Goal: Entertainment & Leisure: Consume media (video, audio)

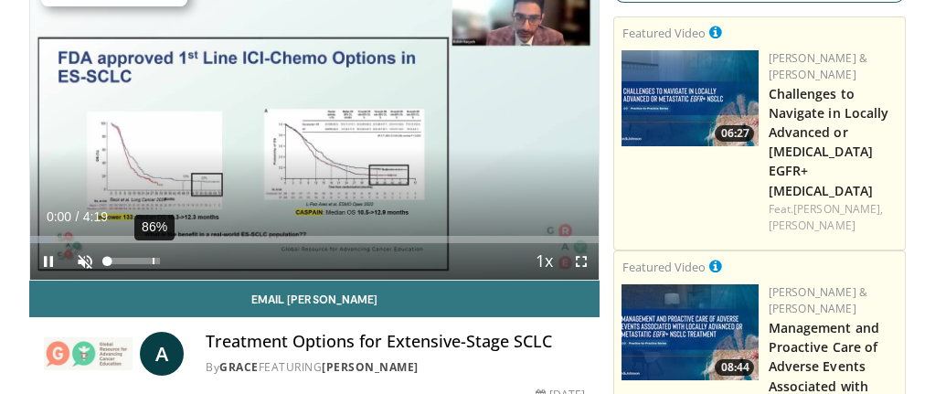
click at [154, 260] on div "86%" at bounding box center [134, 261] width 52 height 6
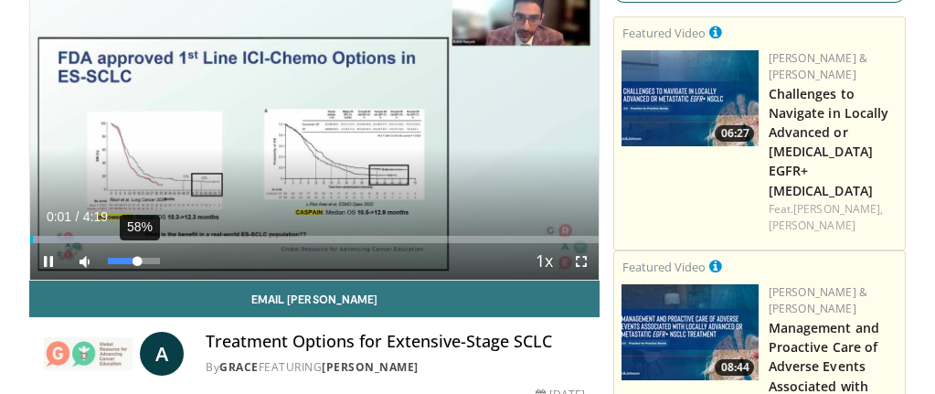
click at [138, 261] on div "58%" at bounding box center [134, 261] width 52 height 6
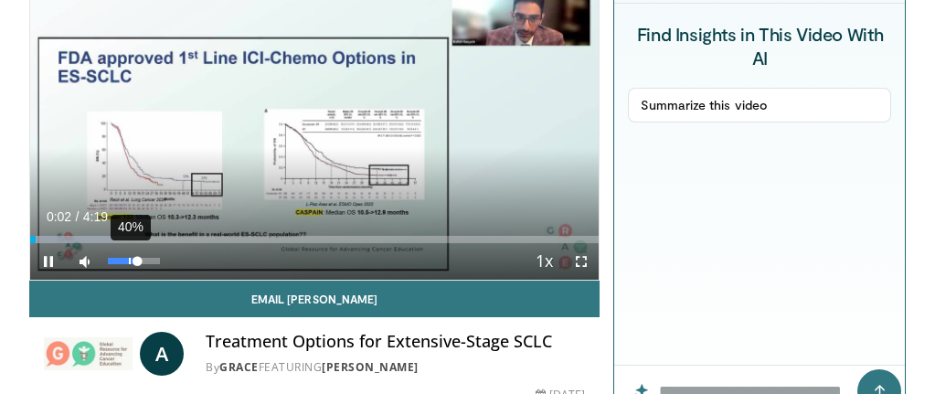
click at [128, 261] on div "Volume Level" at bounding box center [123, 261] width 30 height 6
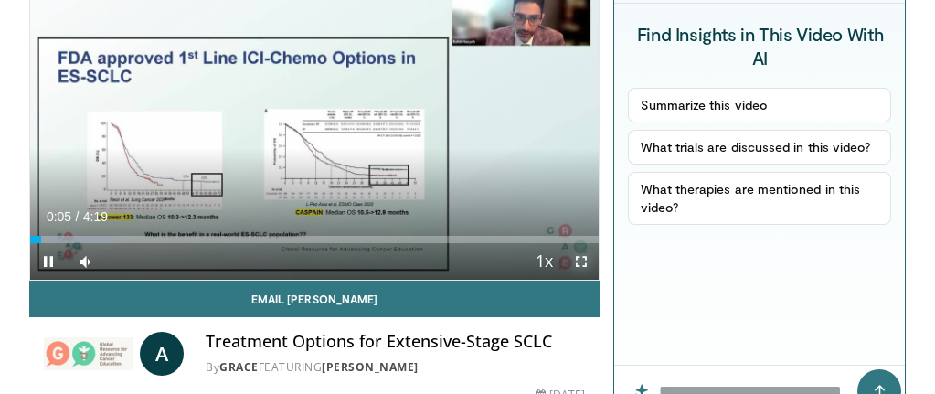
click at [580, 263] on span "Video Player" at bounding box center [580, 261] width 37 height 37
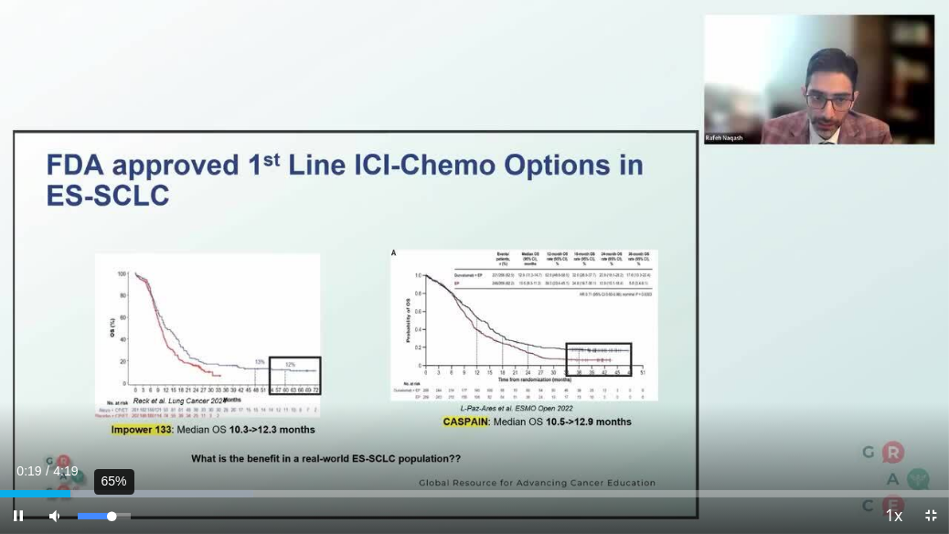
drag, startPoint x: 97, startPoint y: 515, endPoint x: 111, endPoint y: 519, distance: 15.1
click at [111, 393] on div "Volume Level" at bounding box center [95, 516] width 34 height 6
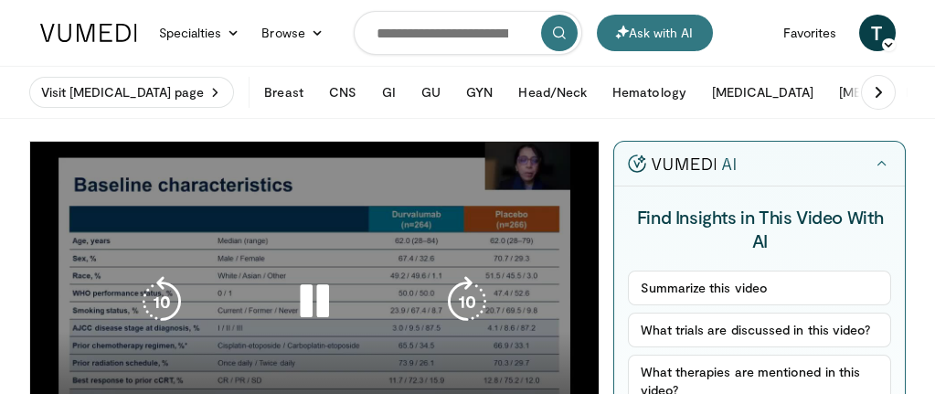
click at [321, 200] on div "10 seconds Tap to unmute" at bounding box center [314, 302] width 569 height 321
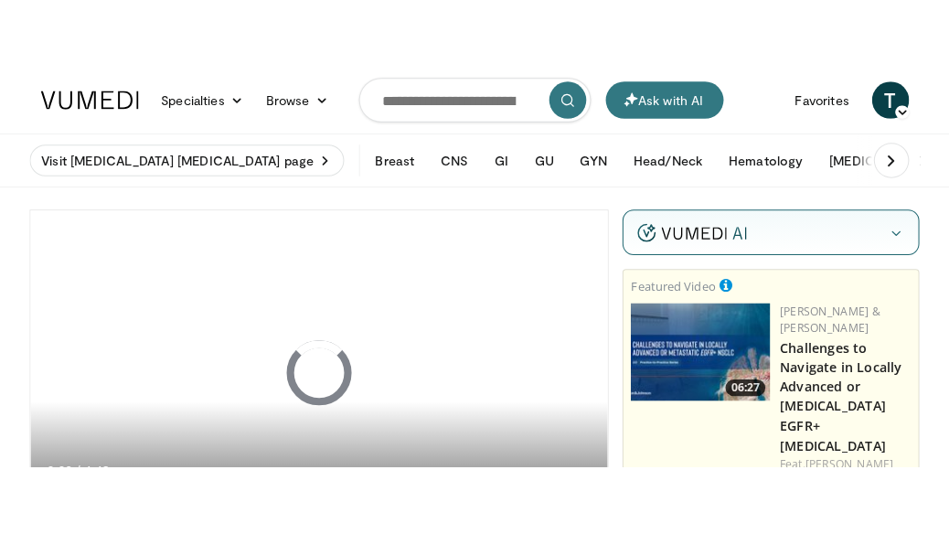
scroll to position [91, 0]
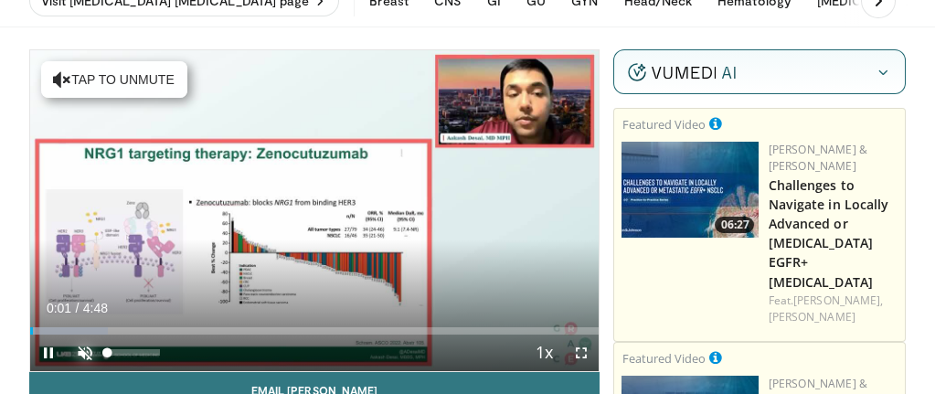
click at [82, 355] on span "Video Player" at bounding box center [85, 352] width 37 height 37
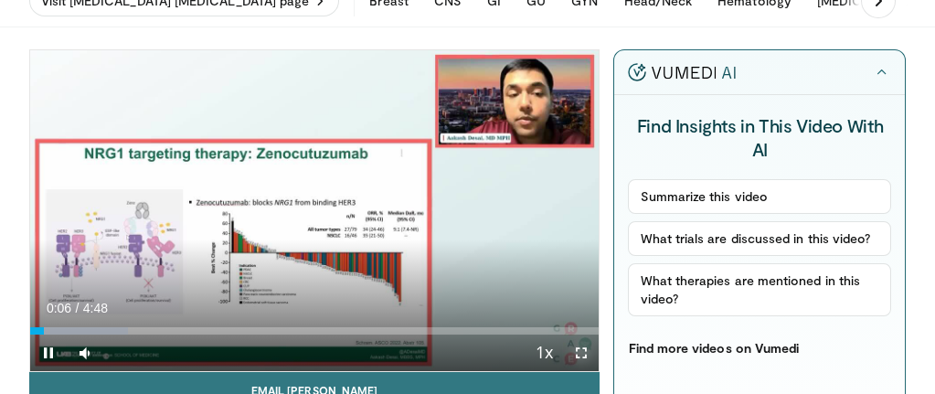
click at [583, 350] on span "Video Player" at bounding box center [580, 352] width 37 height 37
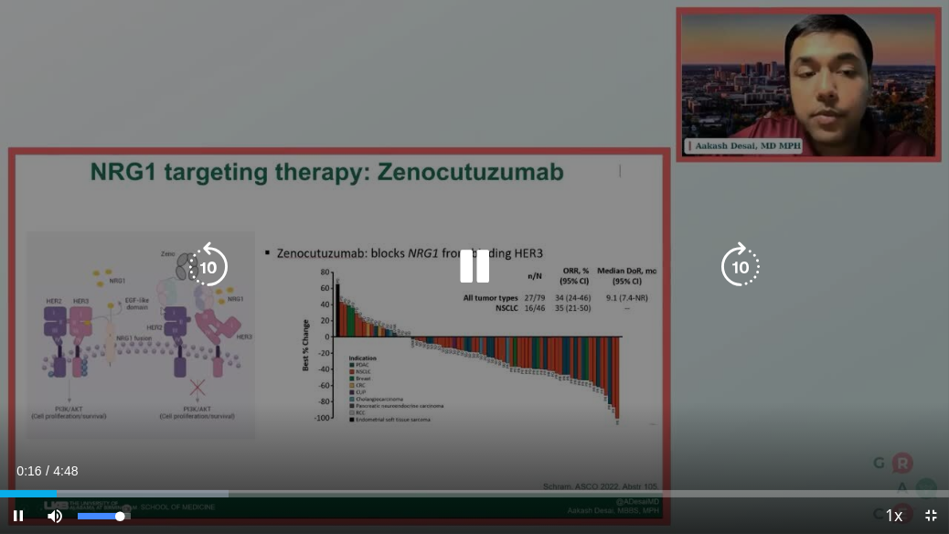
click at [119, 393] on div "81%" at bounding box center [104, 515] width 64 height 37
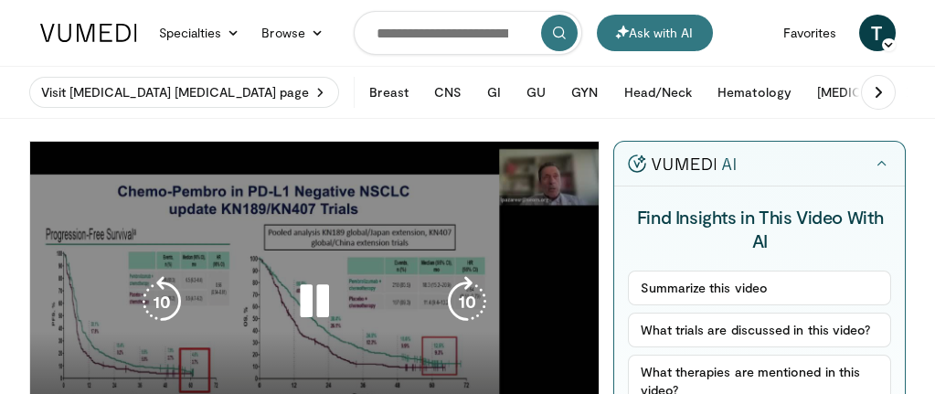
click at [461, 211] on div "10 seconds Tap to unmute" at bounding box center [314, 302] width 569 height 321
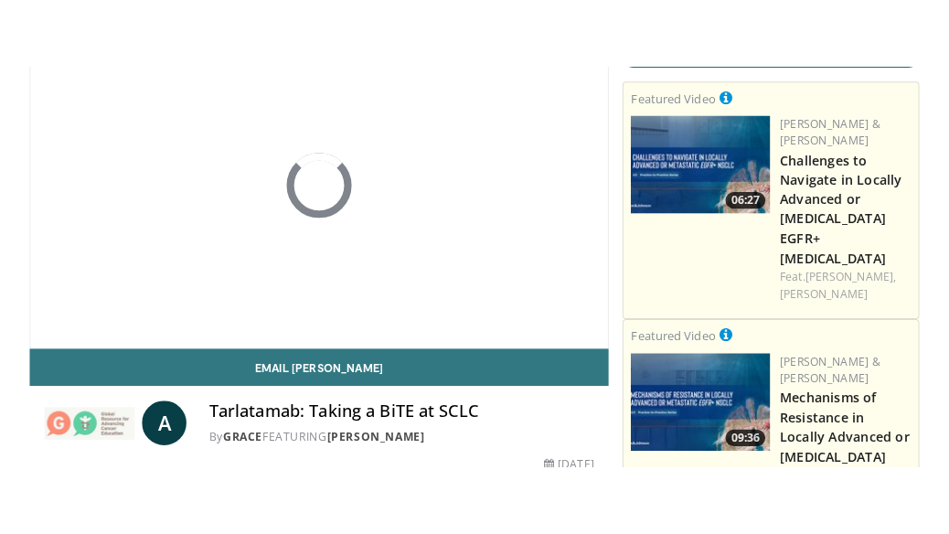
scroll to position [183, 0]
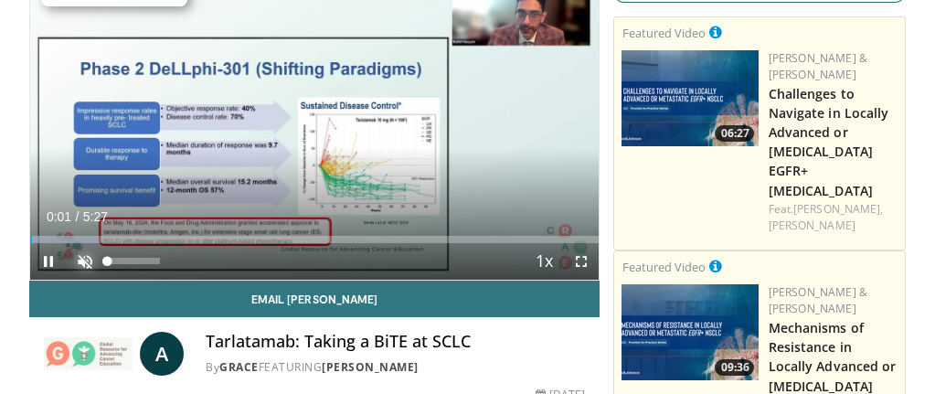
click at [90, 257] on span "Video Player" at bounding box center [85, 261] width 37 height 37
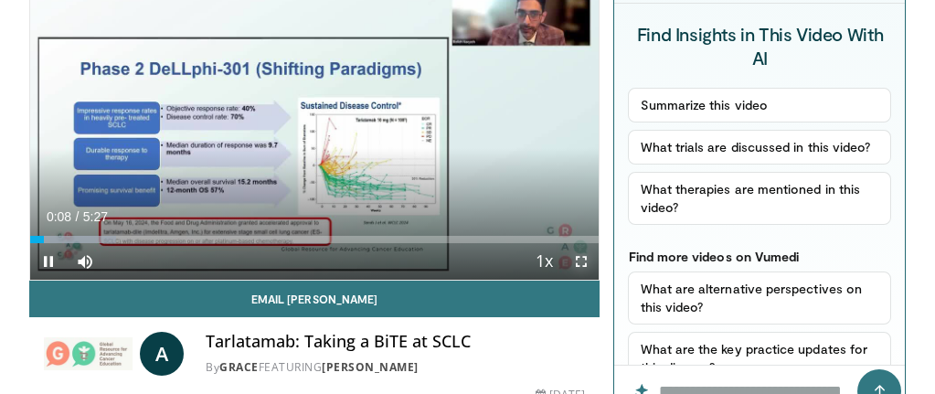
click at [583, 268] on span "Video Player" at bounding box center [580, 261] width 37 height 37
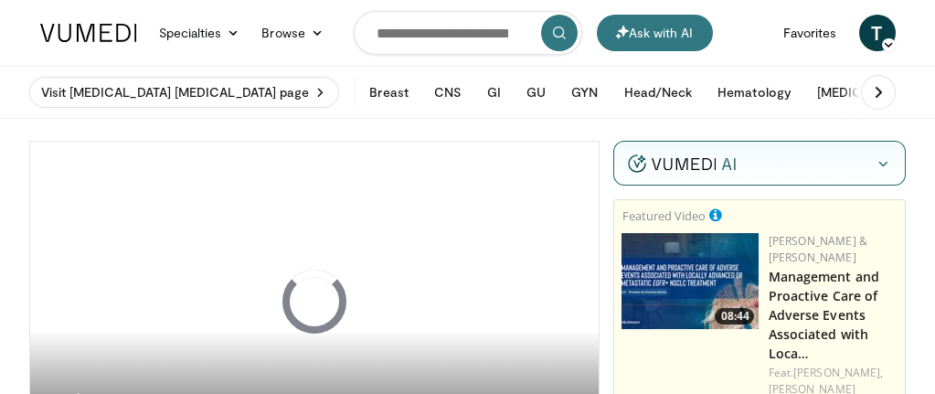
scroll to position [91, 0]
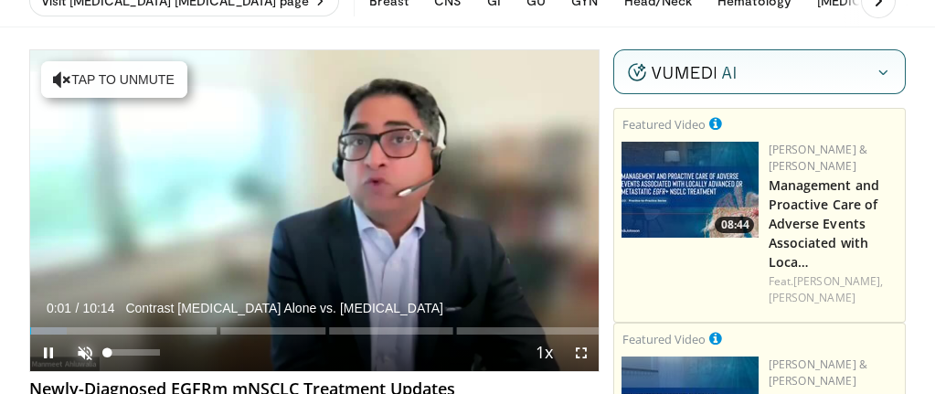
click at [82, 349] on span "Video Player" at bounding box center [85, 352] width 37 height 37
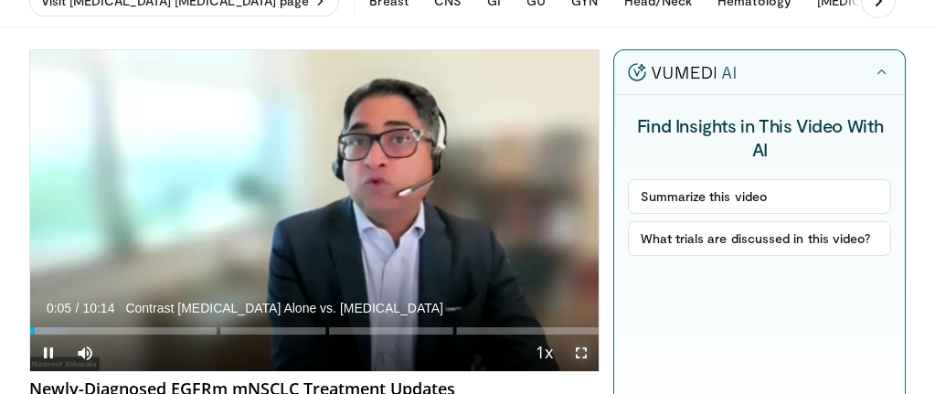
click at [571, 344] on span "Video Player" at bounding box center [580, 352] width 37 height 37
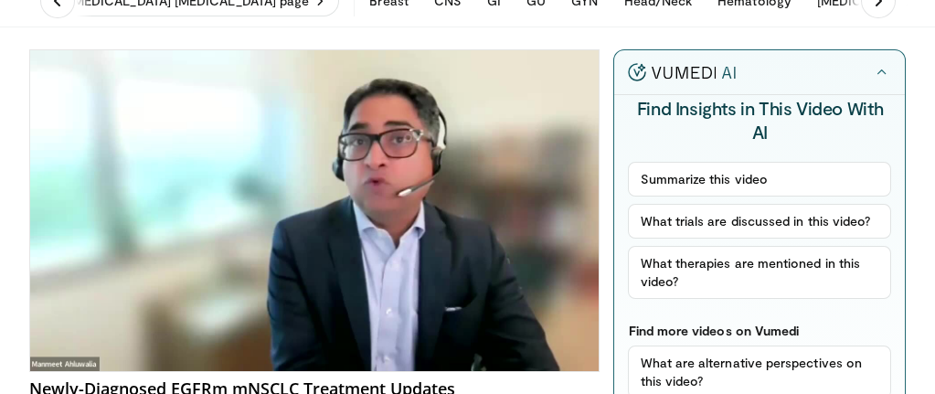
scroll to position [0, 0]
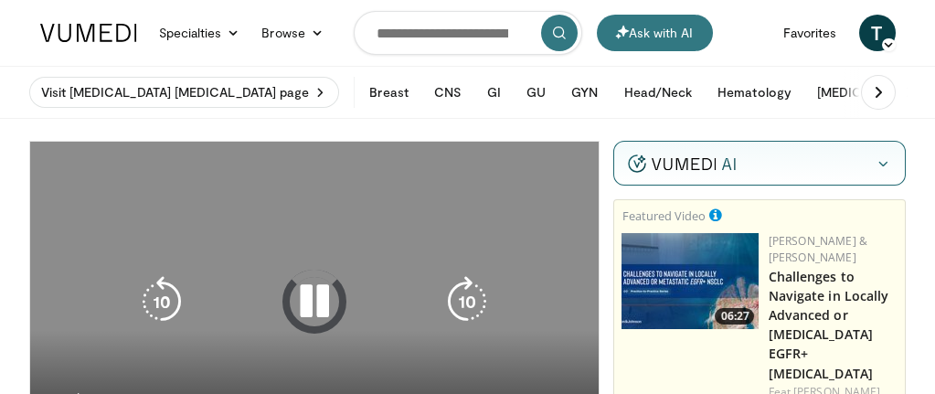
click at [399, 223] on div "10 seconds Tap to unmute" at bounding box center [314, 302] width 569 height 320
